Goal: Task Accomplishment & Management: Use online tool/utility

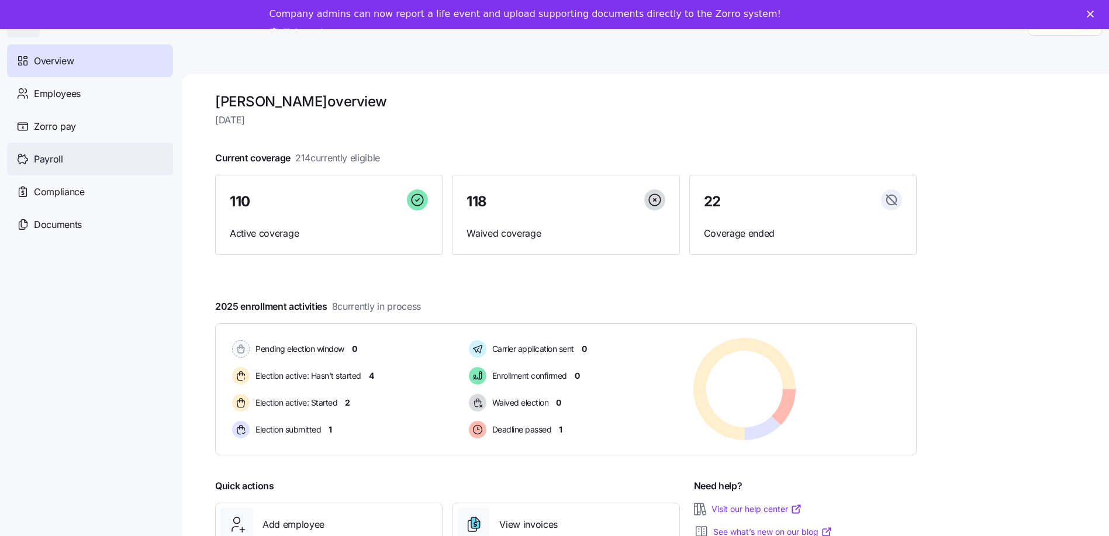
click at [44, 152] on span "Payroll" at bounding box center [48, 159] width 29 height 15
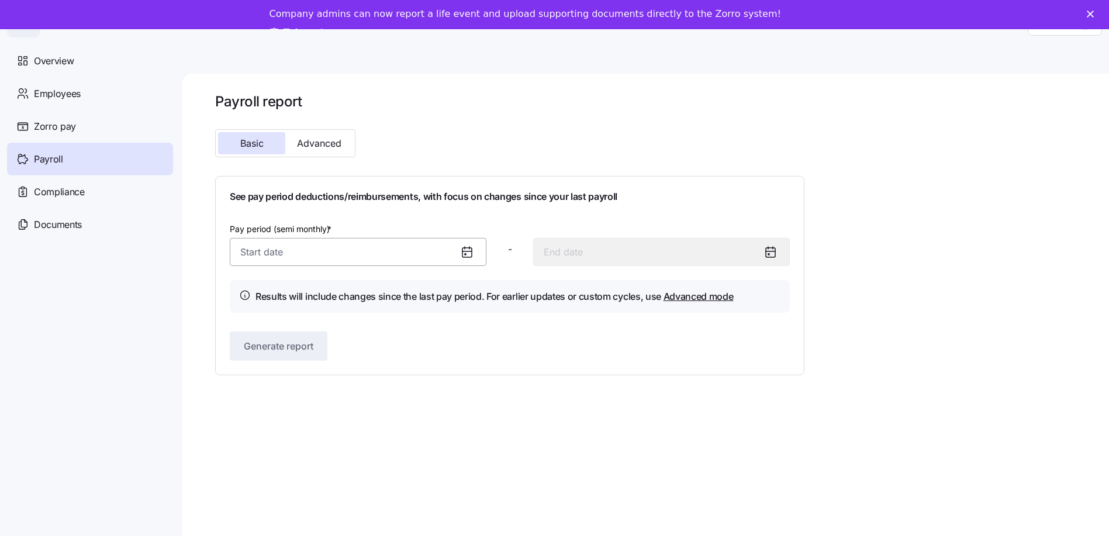
click at [415, 258] on input "Pay period (semi monthly) *" at bounding box center [358, 252] width 257 height 28
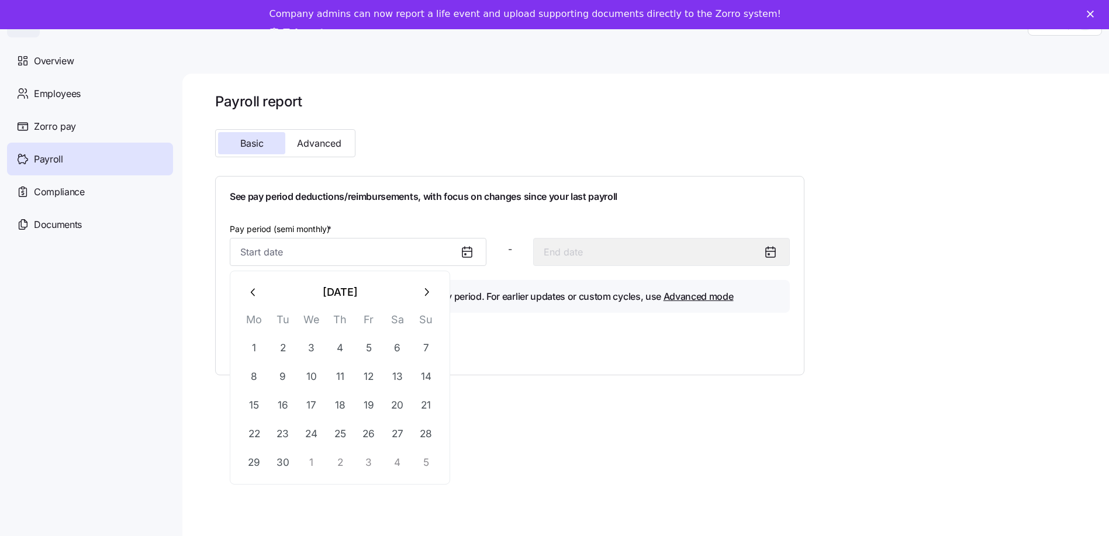
click at [252, 289] on icon "button" at bounding box center [253, 292] width 13 height 13
click at [425, 291] on icon "button" at bounding box center [426, 292] width 13 height 13
click at [256, 346] on button "1" at bounding box center [254, 348] width 28 height 28
type input "[DATE]"
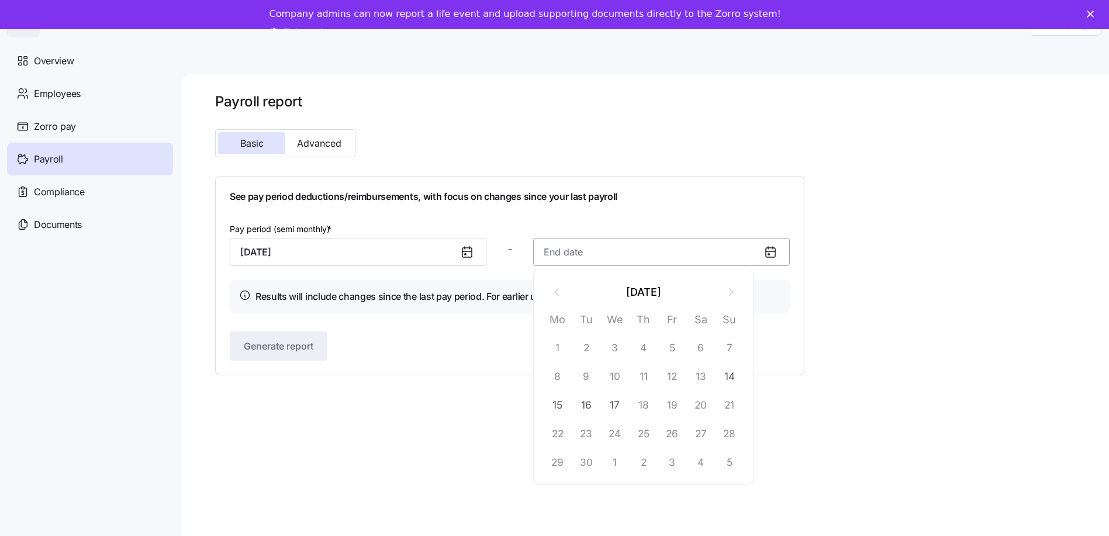
click at [633, 260] on input at bounding box center [661, 252] width 257 height 28
click at [516, 442] on div "Payroll report Basic Advanced See pay period deductions/reimbursements, with fo…" at bounding box center [645, 320] width 927 height 492
click at [310, 148] on span "Advanced" at bounding box center [319, 143] width 44 height 9
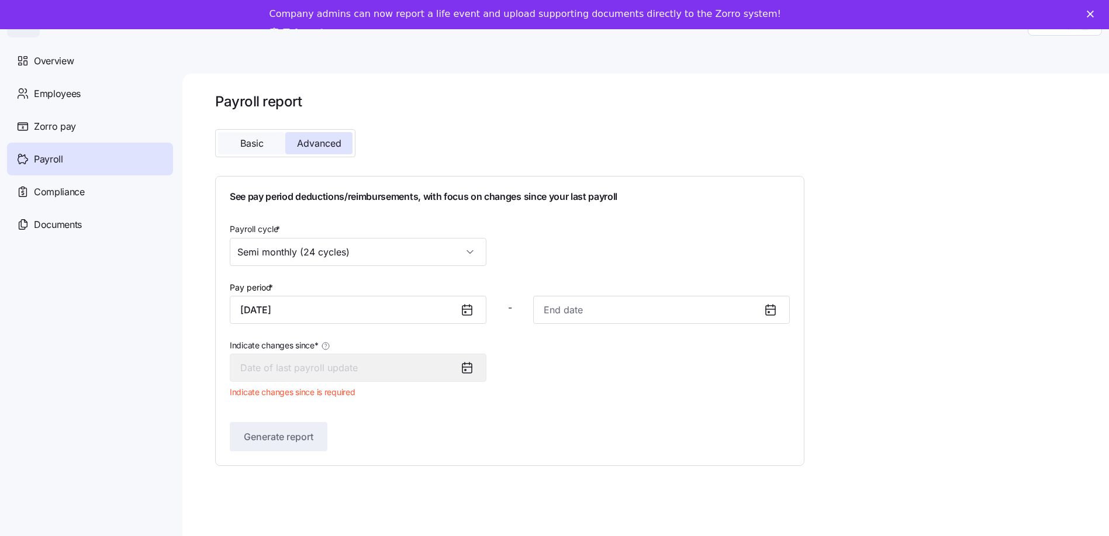
click at [239, 141] on button "Basic" at bounding box center [251, 143] width 67 height 22
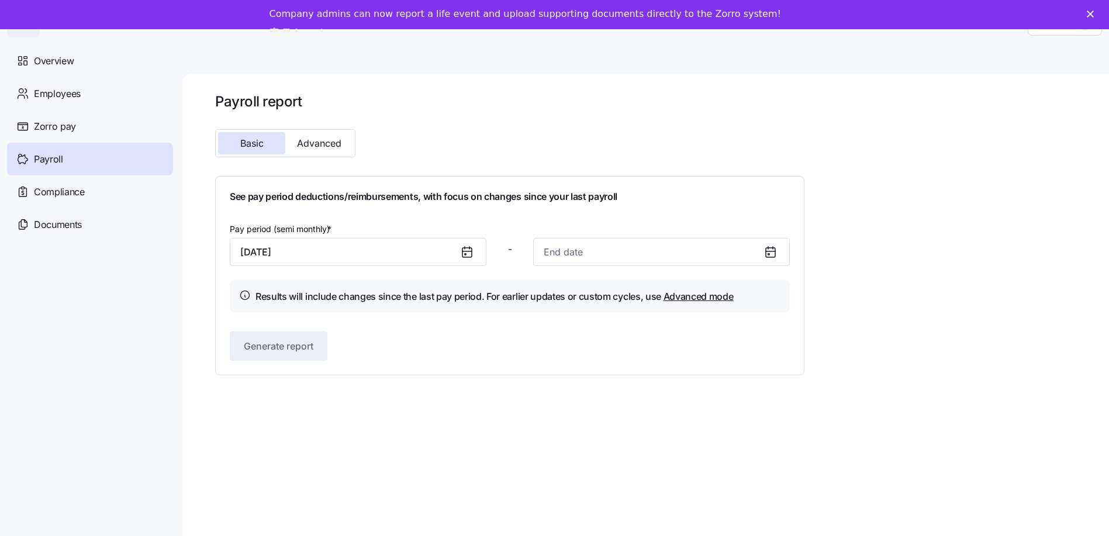
click at [766, 254] on icon at bounding box center [771, 252] width 14 height 14
click at [771, 250] on icon at bounding box center [771, 252] width 14 height 14
click at [345, 253] on input "[DATE]" at bounding box center [358, 252] width 257 height 28
click at [616, 255] on input at bounding box center [661, 252] width 257 height 28
click at [772, 251] on icon at bounding box center [770, 251] width 9 height 0
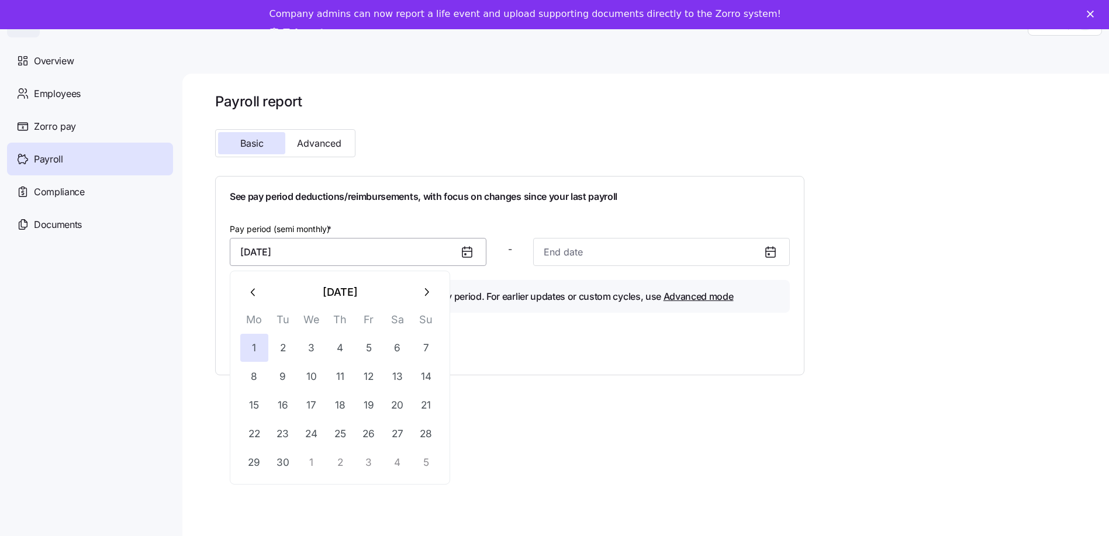
click at [351, 259] on input "[DATE]" at bounding box center [358, 252] width 257 height 28
click at [631, 254] on input at bounding box center [661, 252] width 257 height 28
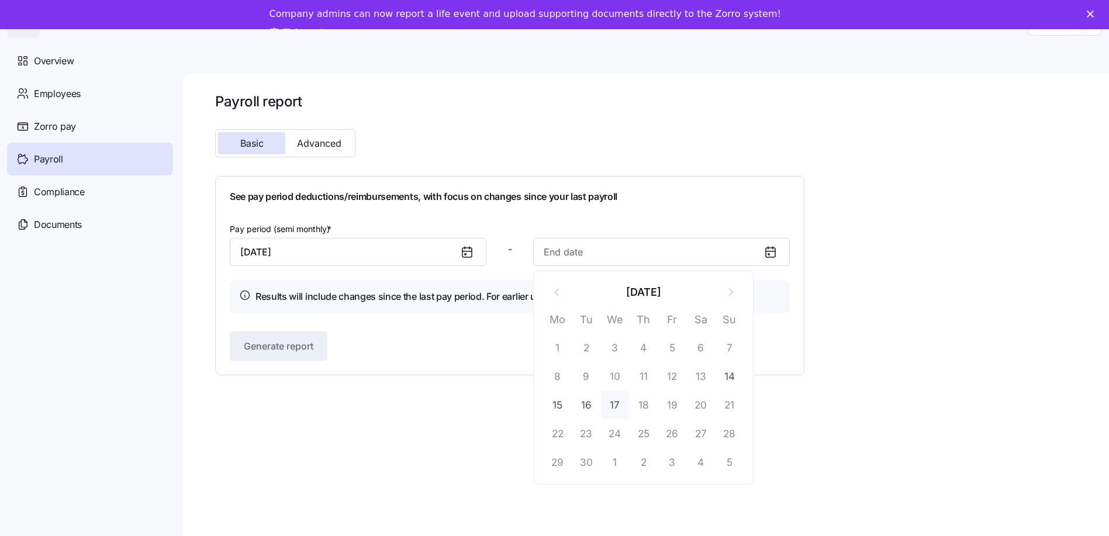
click at [615, 402] on button "17" at bounding box center [615, 405] width 28 height 28
type input "[DATE]"
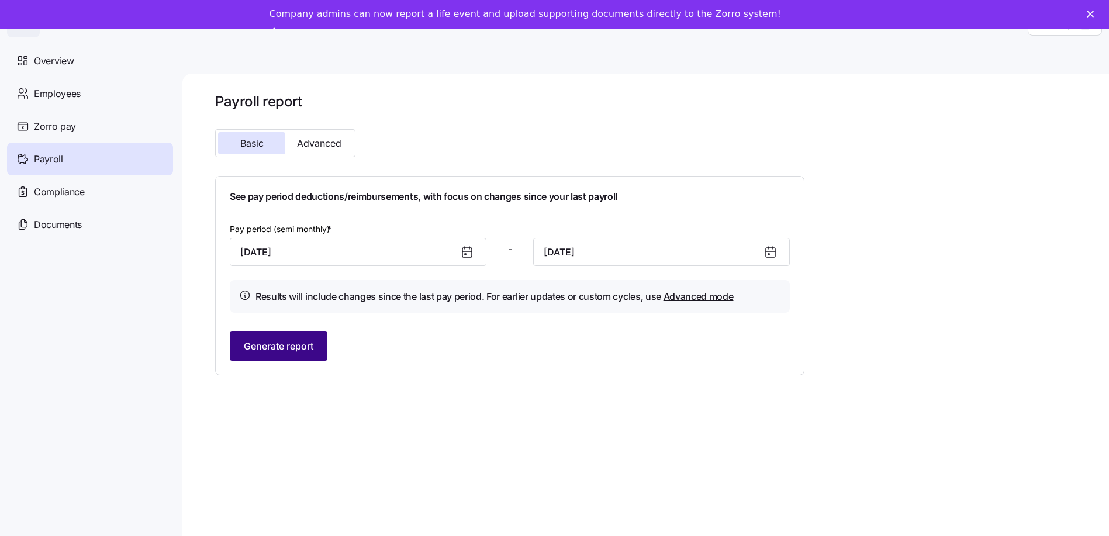
click at [268, 348] on span "Generate report" at bounding box center [279, 346] width 70 height 14
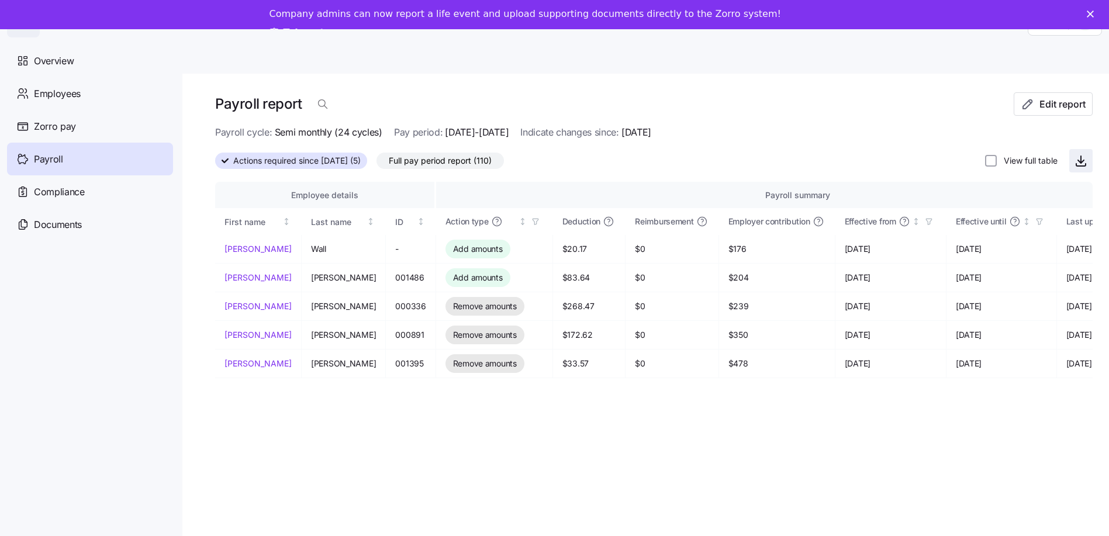
click at [1083, 159] on icon "button" at bounding box center [1081, 161] width 14 height 14
click at [730, 87] on div "Payroll report Edit report Payroll cycle: Semi monthly (24 cycles) Pay period: …" at bounding box center [645, 320] width 927 height 492
click at [439, 160] on span "Full pay period report (110)" at bounding box center [440, 160] width 103 height 15
click at [377, 164] on input "Full pay period report (110)" at bounding box center [377, 164] width 0 height 0
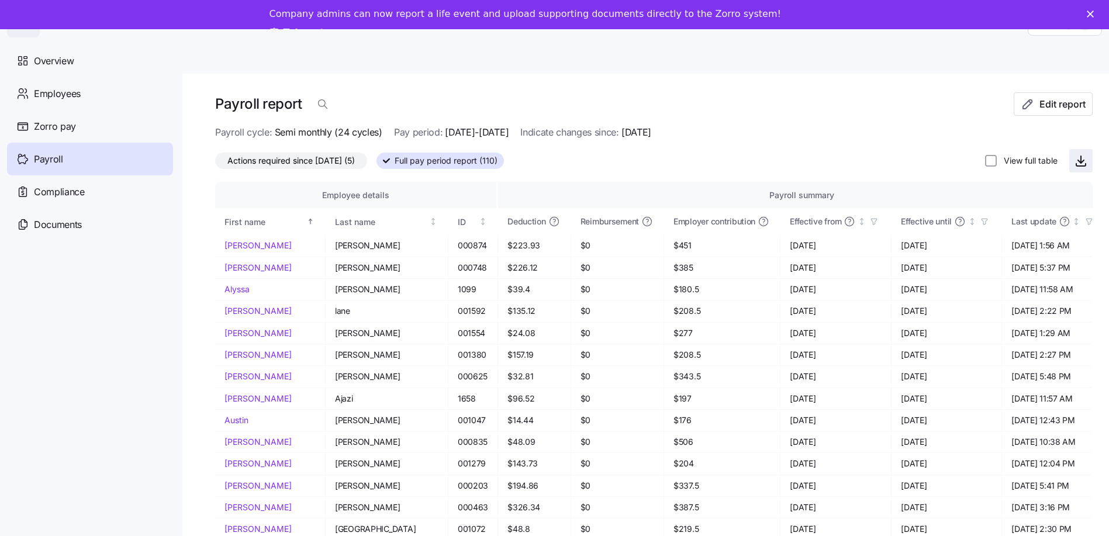
click at [1083, 160] on icon "button" at bounding box center [1081, 161] width 14 height 14
click at [707, 71] on main "Payroll report Edit report Payroll cycle: Semi monthly (24 cycles) Pay period: …" at bounding box center [554, 293] width 1109 height 529
